Goal: Complete application form: Complete application form

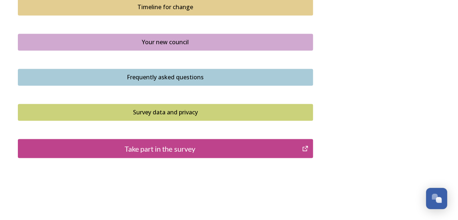
scroll to position [563, 0]
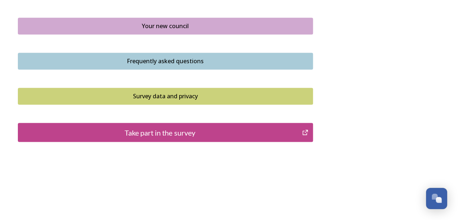
click at [165, 127] on div "Take part in the survey" at bounding box center [160, 132] width 277 height 11
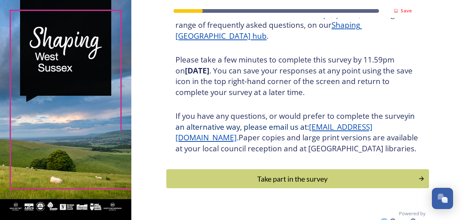
scroll to position [131, 0]
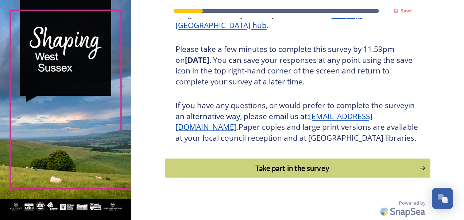
click at [249, 160] on button "Take part in the survey" at bounding box center [297, 167] width 265 height 19
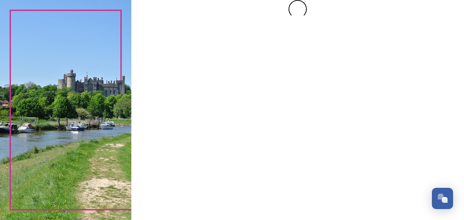
scroll to position [0, 0]
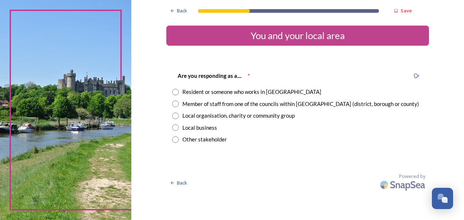
click at [179, 104] on div "Member of staff from one of the councils within West Sussex (district, borough …" at bounding box center [297, 104] width 251 height 8
radio input "true"
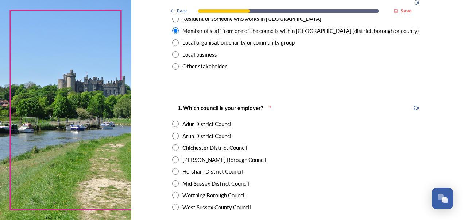
scroll to position [109, 0]
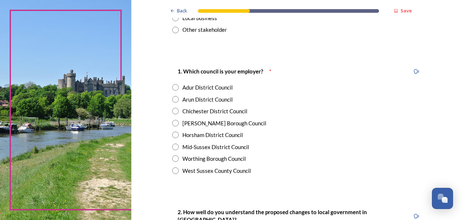
click at [172, 169] on input "radio" at bounding box center [175, 170] width 7 height 7
radio input "true"
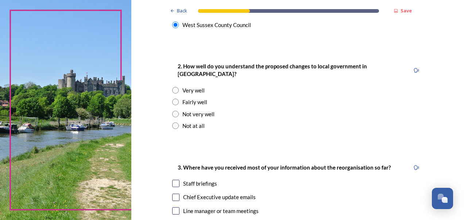
scroll to position [255, 0]
click at [174, 86] on input "radio" at bounding box center [175, 89] width 7 height 7
radio input "true"
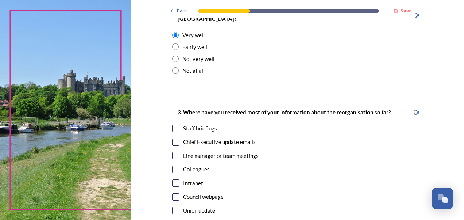
scroll to position [328, 0]
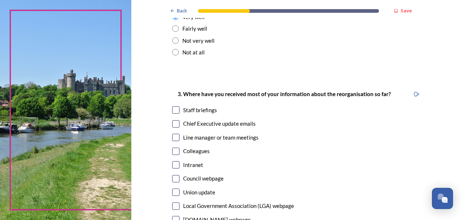
click at [172, 106] on input "checkbox" at bounding box center [175, 109] width 7 height 7
checkbox input "true"
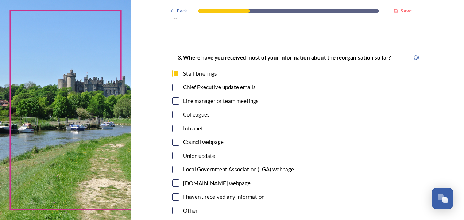
click at [174, 84] on input "checkbox" at bounding box center [175, 87] width 7 height 7
checkbox input "true"
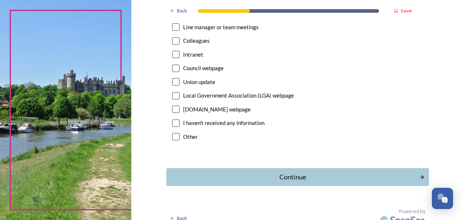
scroll to position [439, 0]
click at [286, 171] on div "Continue" at bounding box center [292, 176] width 247 height 10
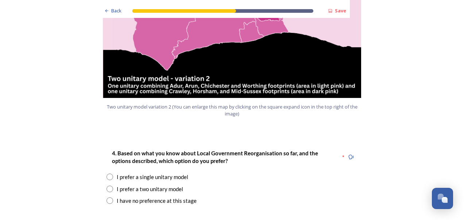
scroll to position [912, 0]
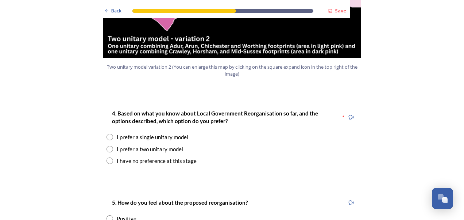
click at [107, 133] on input "radio" at bounding box center [109, 136] width 7 height 7
radio input "true"
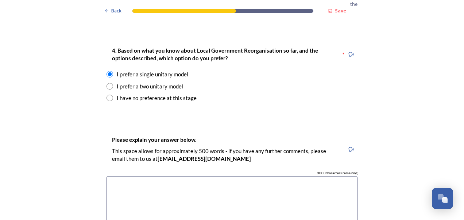
scroll to position [985, 0]
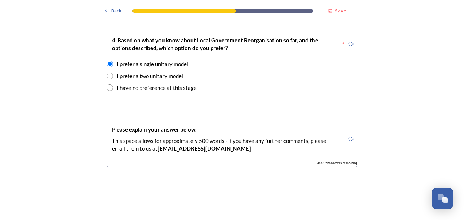
click at [131, 166] on textarea at bounding box center [231, 207] width 251 height 82
type textarea "W"
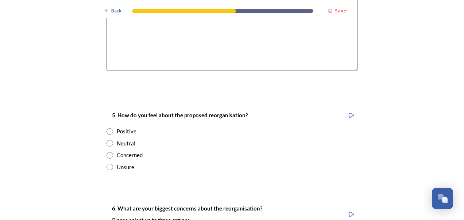
scroll to position [1167, 0]
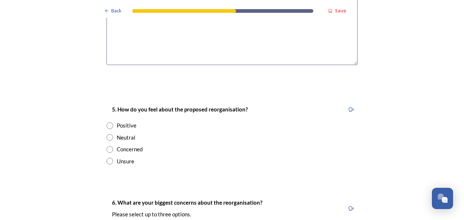
type textarea "It would seem to be adding cost into the system to have 2 unitary modules and d…"
click at [107, 122] on input "radio" at bounding box center [109, 125] width 7 height 7
radio input "true"
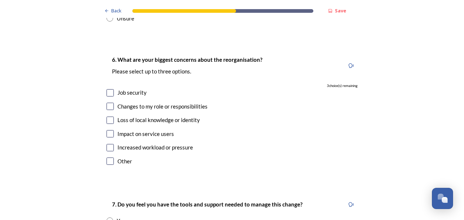
scroll to position [1313, 0]
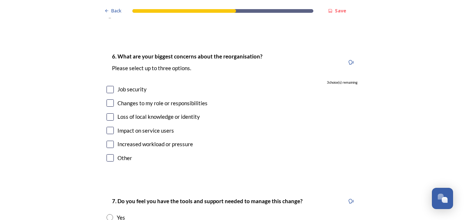
click at [107, 86] on input "checkbox" at bounding box center [109, 89] width 7 height 7
checkbox input "true"
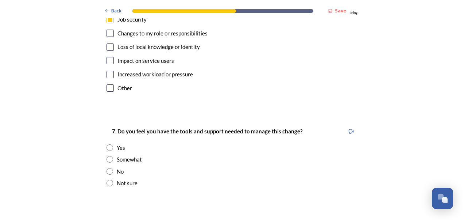
scroll to position [1386, 0]
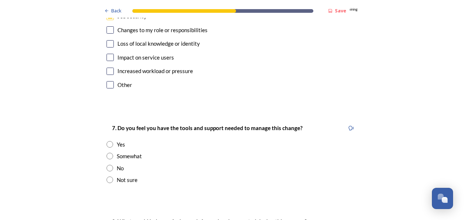
click at [109, 141] on input "radio" at bounding box center [109, 144] width 7 height 7
radio input "true"
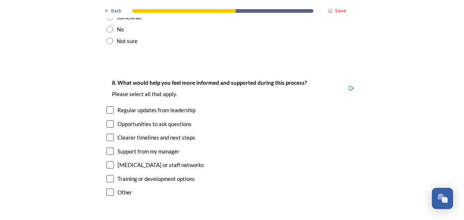
scroll to position [1532, 0]
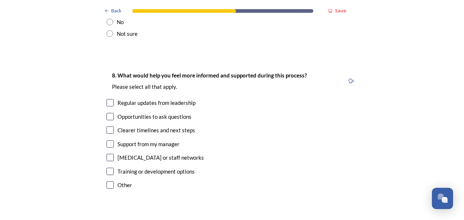
click at [107, 99] on input "checkbox" at bounding box center [109, 102] width 7 height 7
checkbox input "true"
click at [107, 113] on input "checkbox" at bounding box center [109, 116] width 7 height 7
checkbox input "true"
click at [108, 126] on input "checkbox" at bounding box center [109, 129] width 7 height 7
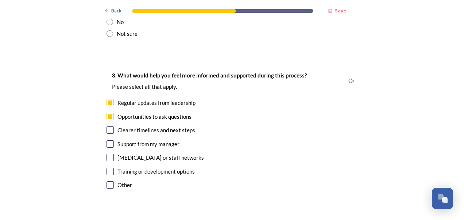
checkbox input "true"
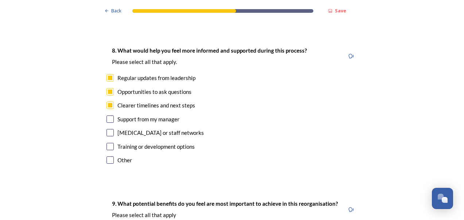
scroll to position [1568, 0]
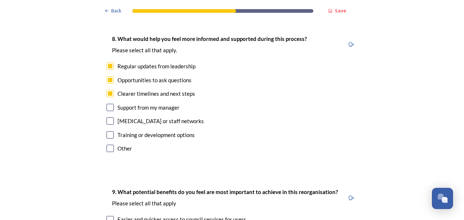
click at [109, 104] on input "checkbox" at bounding box center [109, 107] width 7 height 7
checkbox input "true"
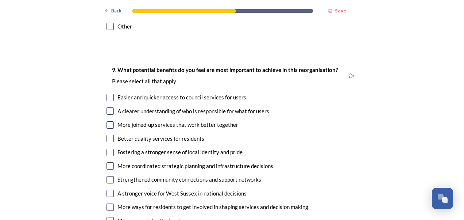
scroll to position [1714, 0]
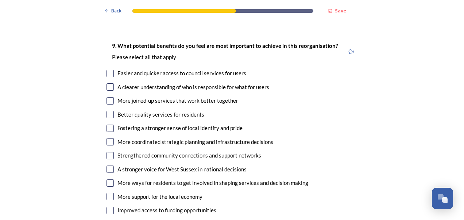
click at [107, 83] on input "checkbox" at bounding box center [109, 86] width 7 height 7
checkbox input "true"
click at [109, 97] on input "checkbox" at bounding box center [109, 100] width 7 height 7
checkbox input "true"
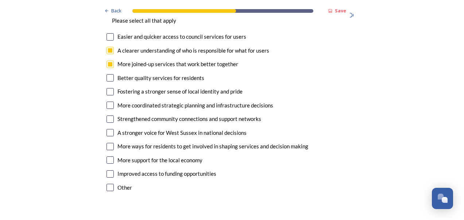
click at [108, 129] on input "checkbox" at bounding box center [109, 132] width 7 height 7
checkbox input "true"
click at [106, 115] on input "checkbox" at bounding box center [109, 118] width 7 height 7
checkbox input "true"
click at [108, 101] on input "checkbox" at bounding box center [109, 104] width 7 height 7
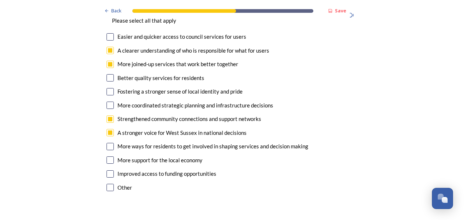
checkbox input "true"
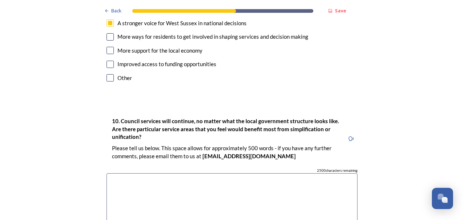
scroll to position [1896, 0]
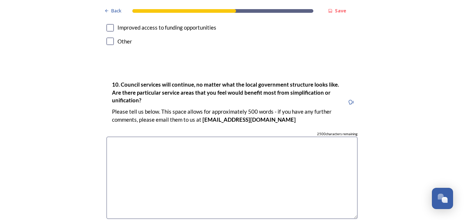
click at [124, 136] on textarea at bounding box center [231, 177] width 251 height 82
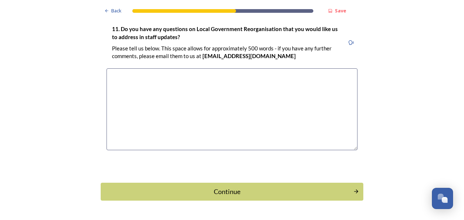
scroll to position [2130, 0]
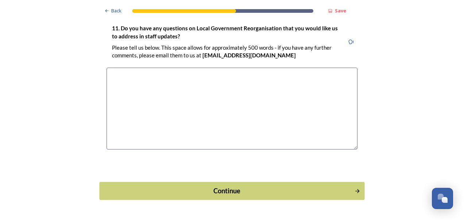
type textarea "Support services - HR, Finance, legal services, democratic services etc"
click at [185, 186] on div "Continue" at bounding box center [227, 191] width 247 height 10
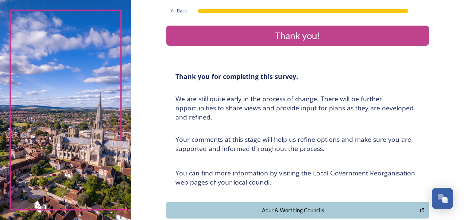
scroll to position [73, 0]
